Goal: Check status

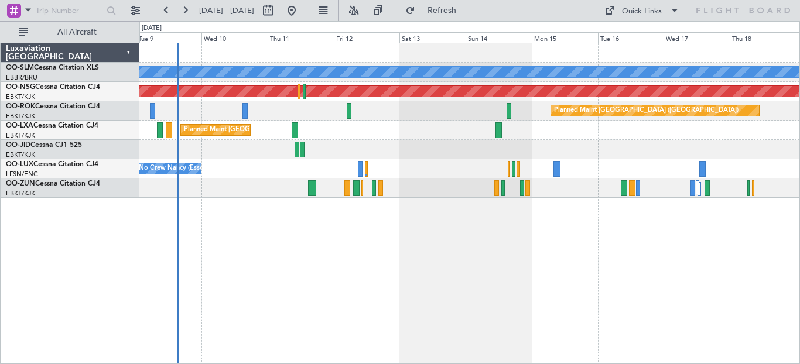
click at [200, 293] on div "A/C Unavailable Monchengladbach Planned Maint Paris (Le Bourget) Planned Maint …" at bounding box center [469, 204] width 661 height 322
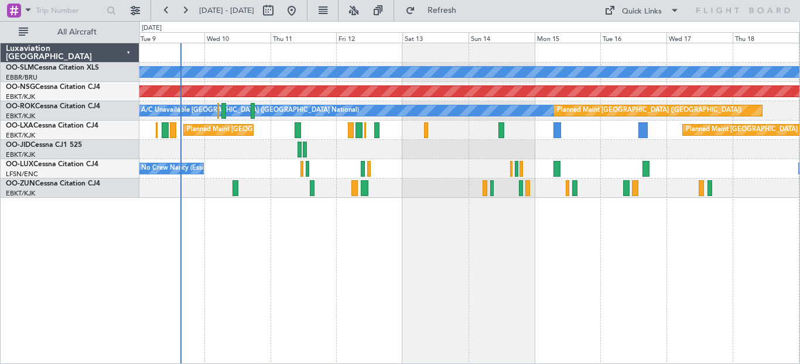
click at [206, 247] on div "A/C Unavailable [GEOGRAPHIC_DATA] Planned Maint [GEOGRAPHIC_DATA] ([GEOGRAPHIC_…" at bounding box center [469, 204] width 661 height 322
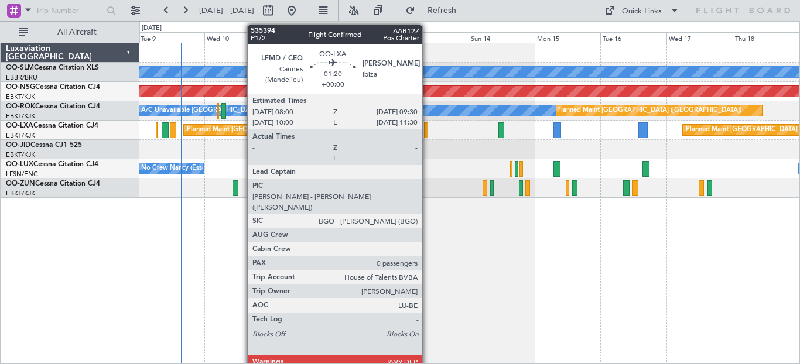
click at [428, 129] on div at bounding box center [426, 130] width 5 height 16
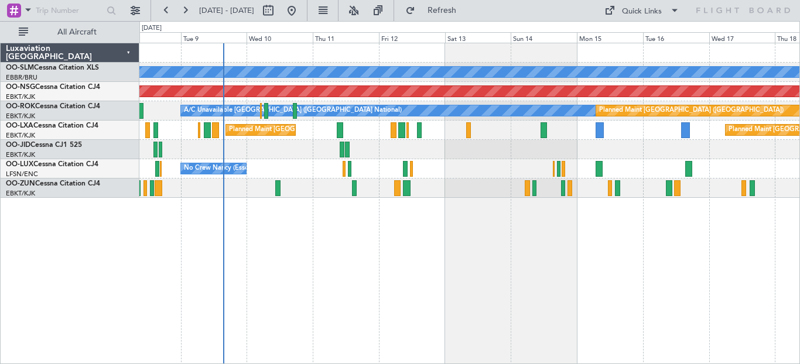
click at [341, 272] on div "A/C Unavailable [GEOGRAPHIC_DATA] Planned Maint [GEOGRAPHIC_DATA] ([GEOGRAPHIC_…" at bounding box center [469, 204] width 661 height 322
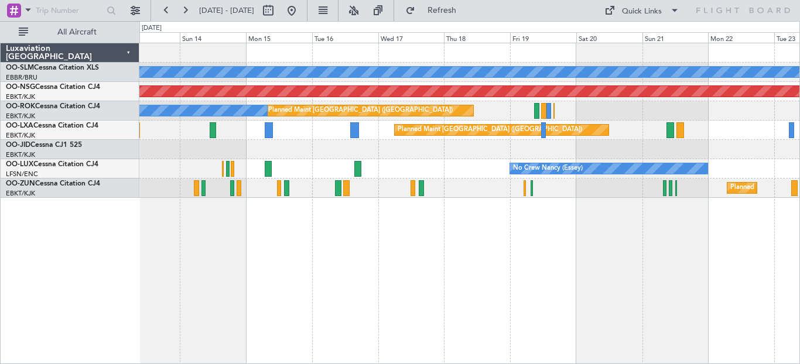
click at [358, 293] on div "A/C Unavailable [GEOGRAPHIC_DATA] Planned Maint [GEOGRAPHIC_DATA] ([GEOGRAPHIC_…" at bounding box center [469, 204] width 661 height 322
